Goal: Check status: Check status

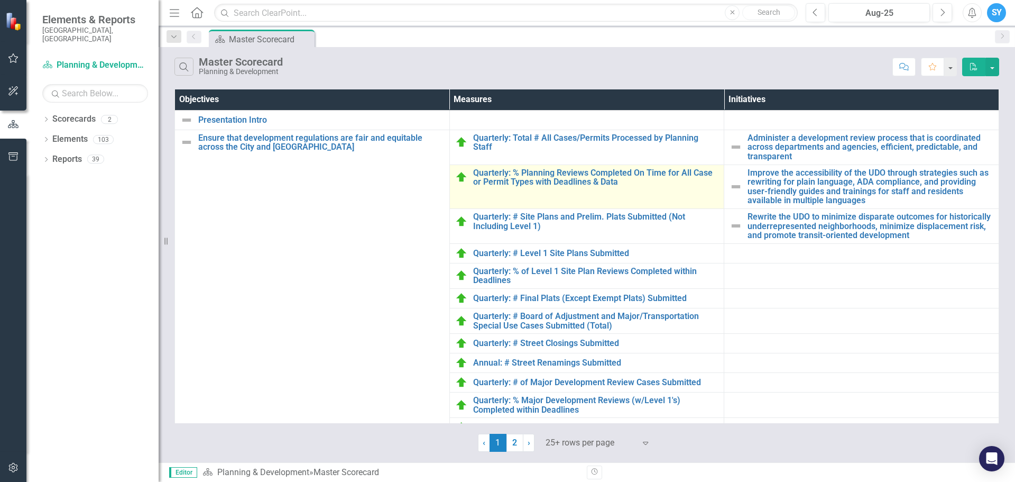
click at [539, 189] on td "Quarterly: % Planning Reviews Completed On Time for All Case or Permit Types wi…" at bounding box center [587, 186] width 275 height 44
click at [548, 187] on td "Quarterly: % Planning Reviews Completed On Time for All Case or Permit Types wi…" at bounding box center [587, 186] width 275 height 44
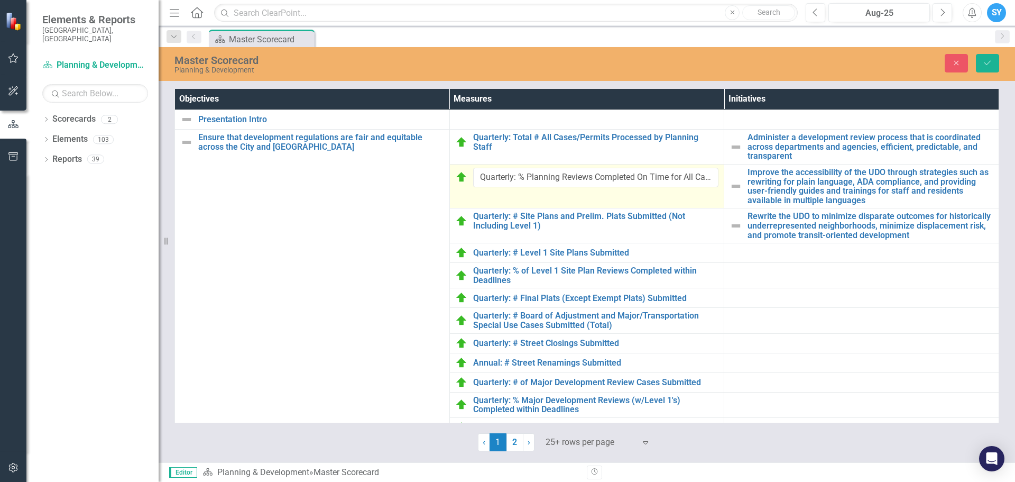
click at [485, 197] on td "Quarterly: % Planning Reviews Completed On Time for All Case or Permit Types wi…" at bounding box center [587, 186] width 275 height 44
click at [460, 178] on img at bounding box center [461, 177] width 13 height 13
click at [794, 330] on td at bounding box center [862, 320] width 275 height 25
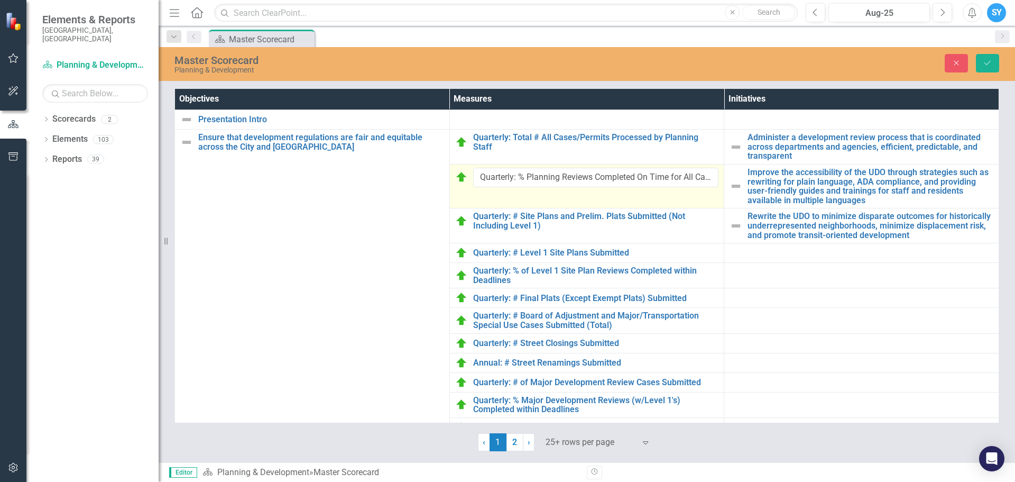
click at [461, 177] on img at bounding box center [461, 177] width 13 height 13
click at [529, 442] on span "›" at bounding box center [529, 442] width 3 height 10
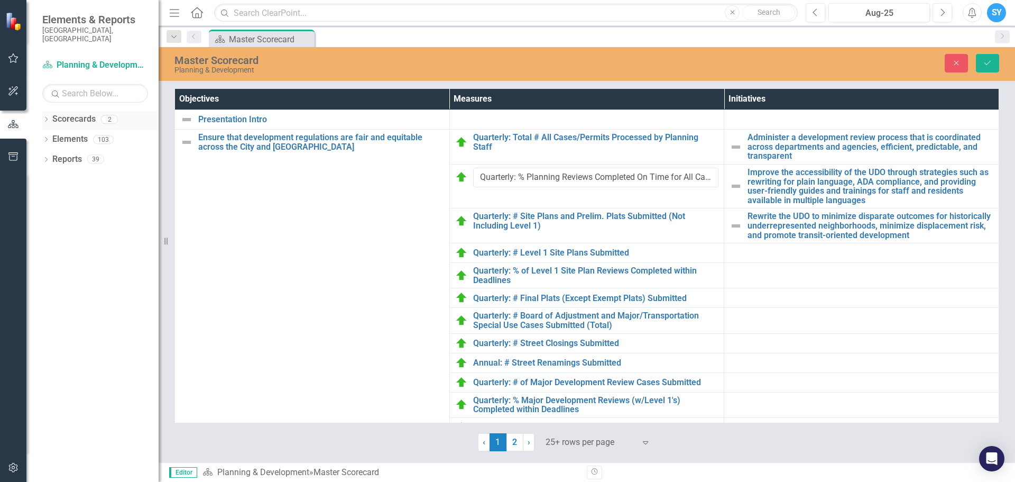
click at [65, 113] on link "Scorecards" at bounding box center [73, 119] width 43 height 12
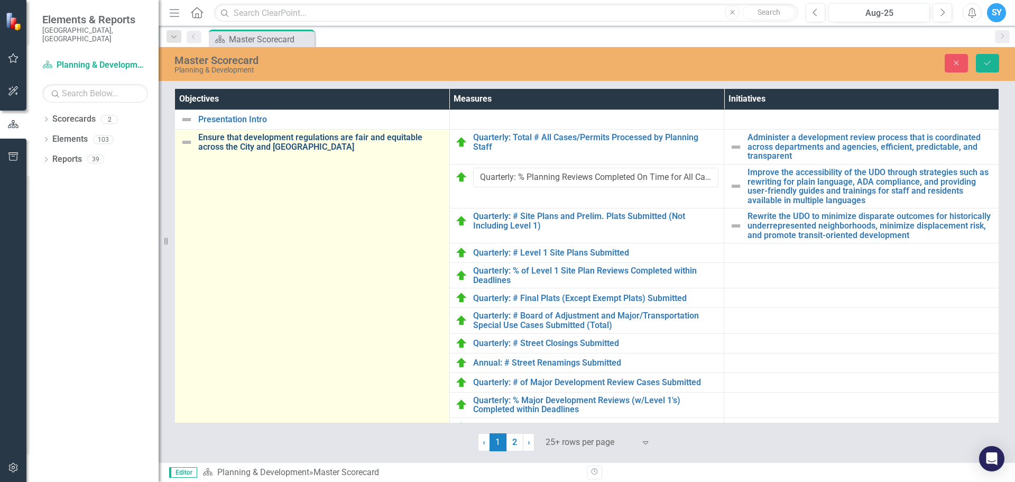
click at [269, 141] on link "Ensure that development regulations are fair and equitable across the City and …" at bounding box center [321, 142] width 246 height 19
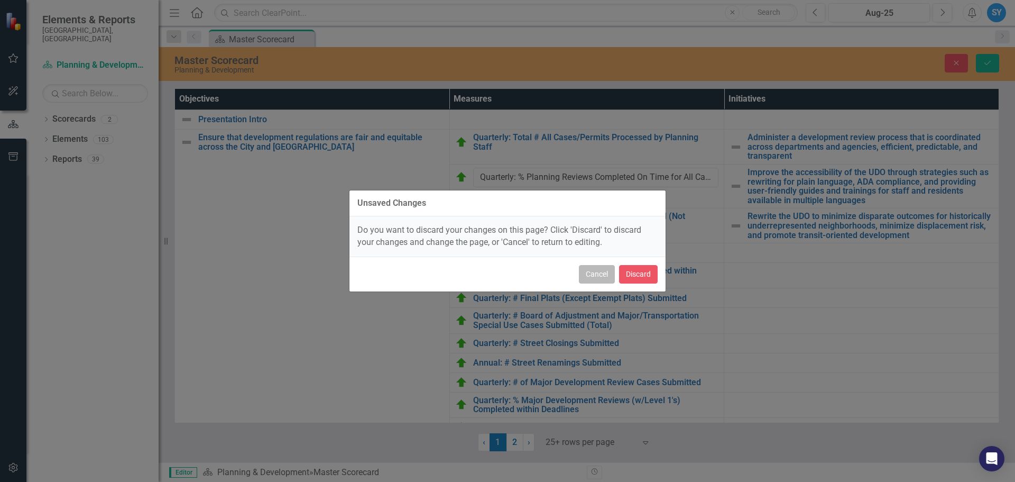
click at [601, 277] on button "Cancel" at bounding box center [597, 274] width 36 height 19
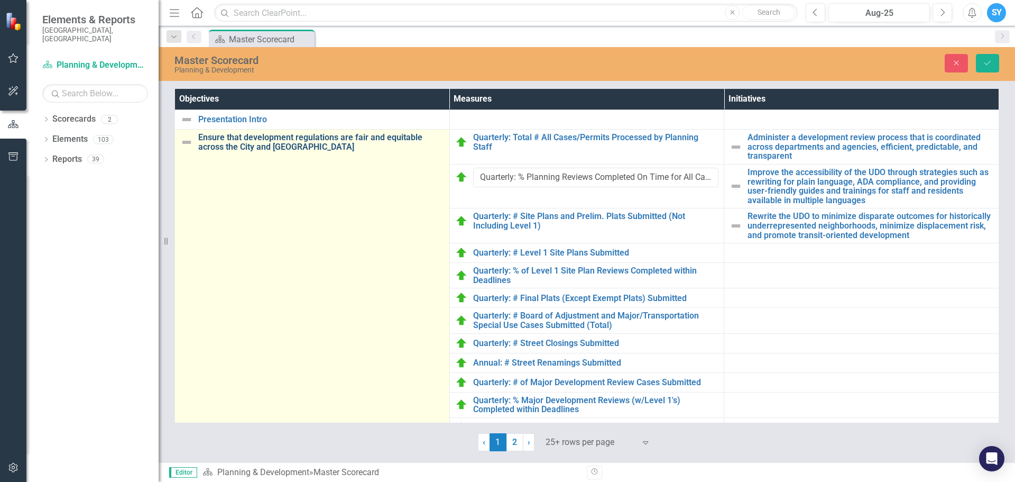
click at [249, 148] on link "Ensure that development regulations are fair and equitable across the City and …" at bounding box center [321, 142] width 246 height 19
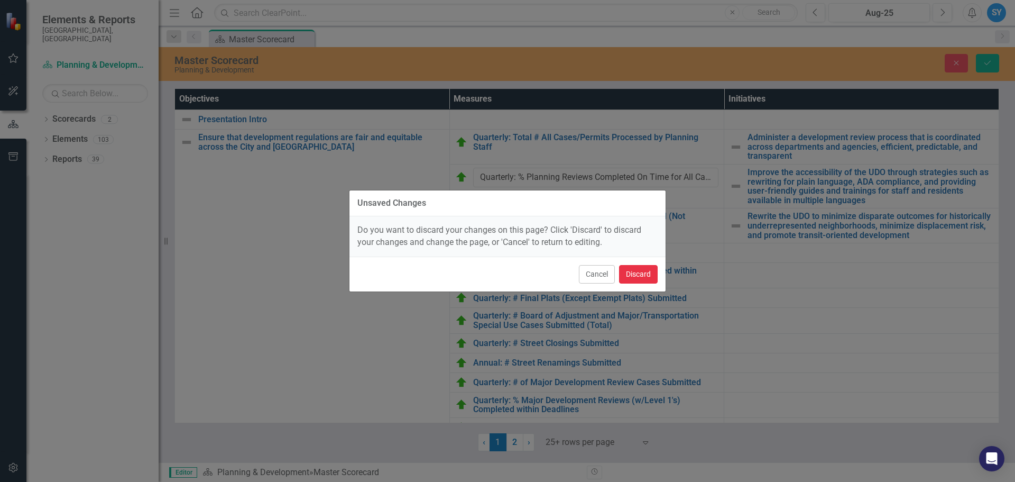
click at [643, 274] on button "Discard" at bounding box center [638, 274] width 39 height 19
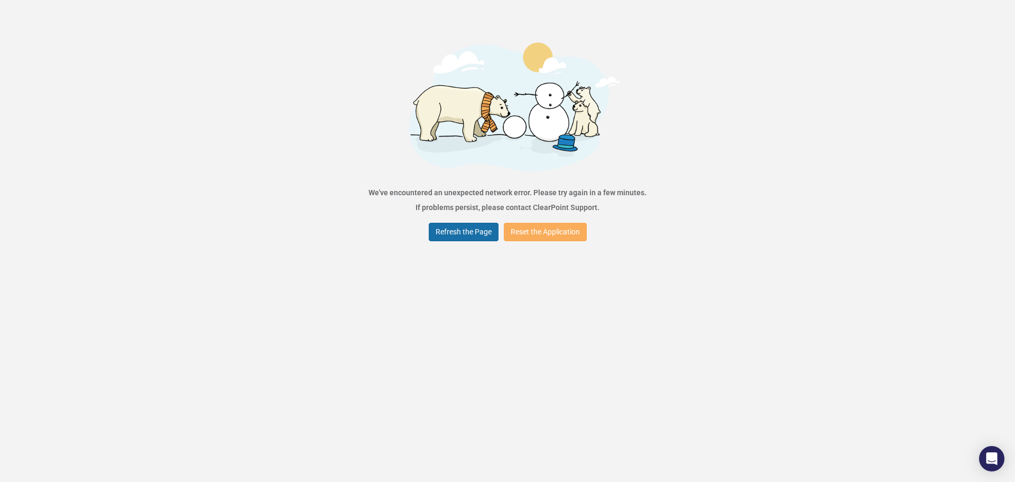
click at [463, 230] on button "Refresh the Page" at bounding box center [464, 232] width 70 height 19
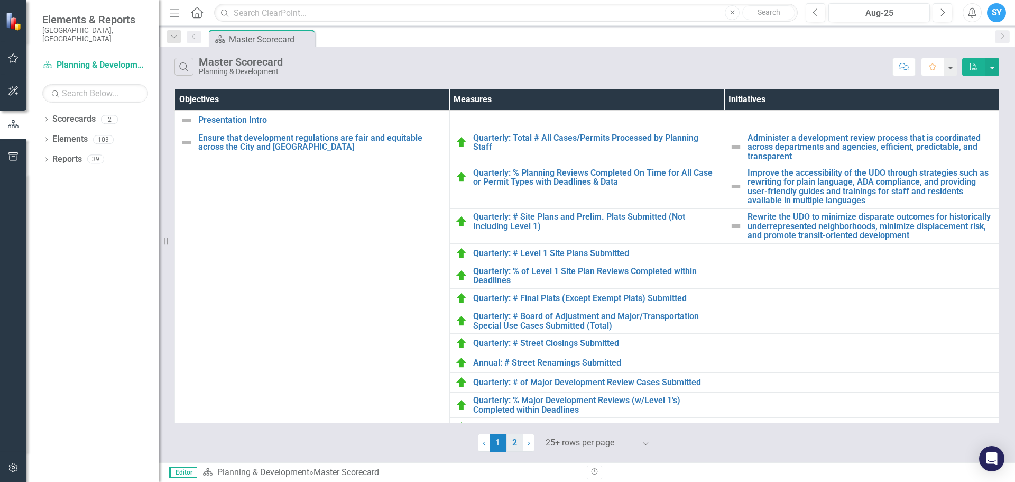
click at [515, 442] on link "2" at bounding box center [515, 443] width 17 height 18
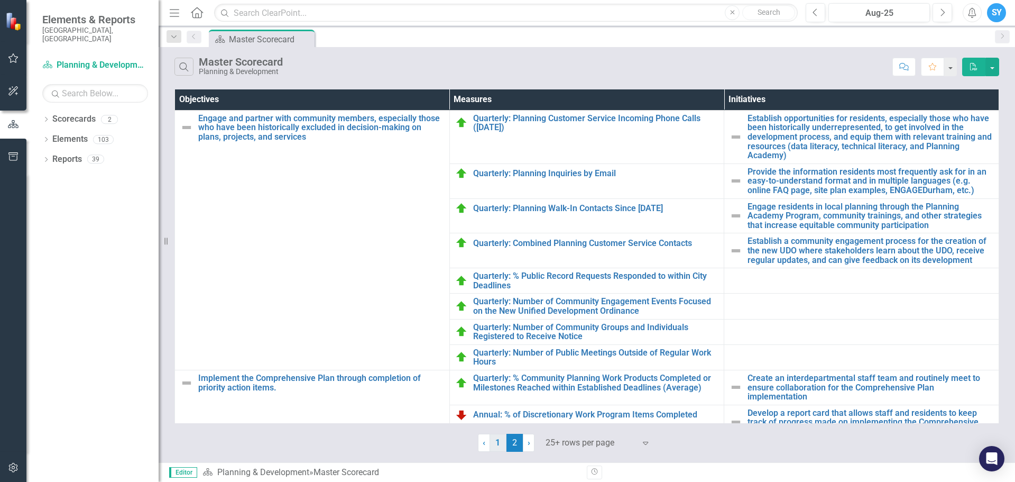
click at [497, 442] on link "1" at bounding box center [498, 443] width 17 height 18
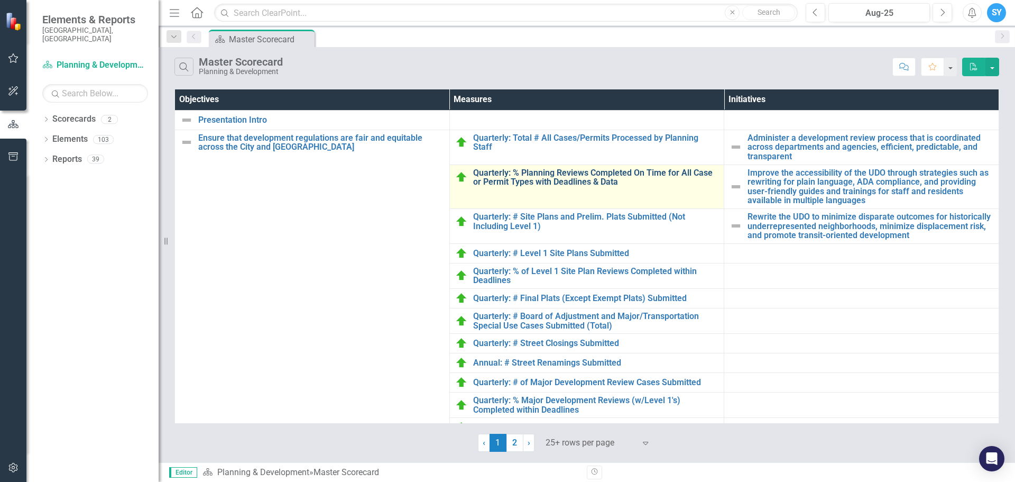
click at [587, 171] on link "Quarterly: % Planning Reviews Completed On Time for All Case or Permit Types wi…" at bounding box center [596, 177] width 246 height 19
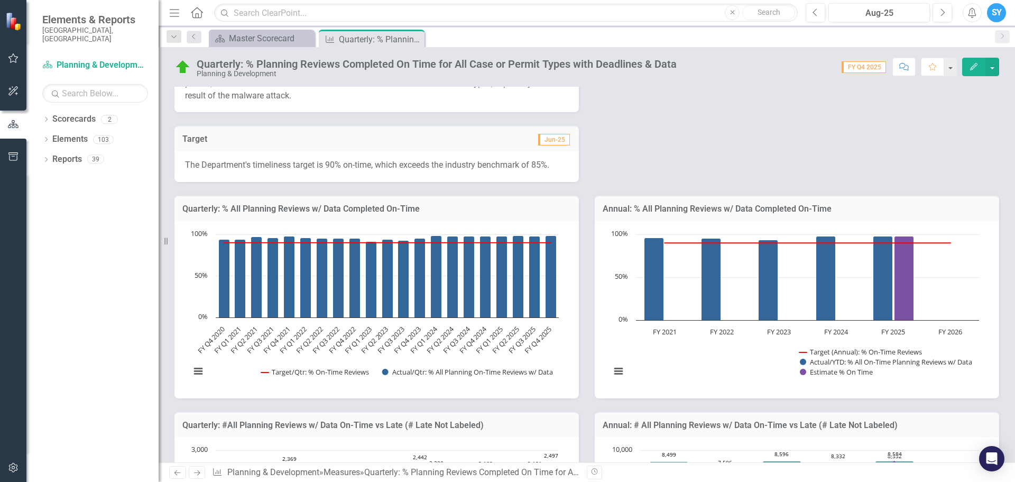
scroll to position [529, 0]
